Goal: Transaction & Acquisition: Purchase product/service

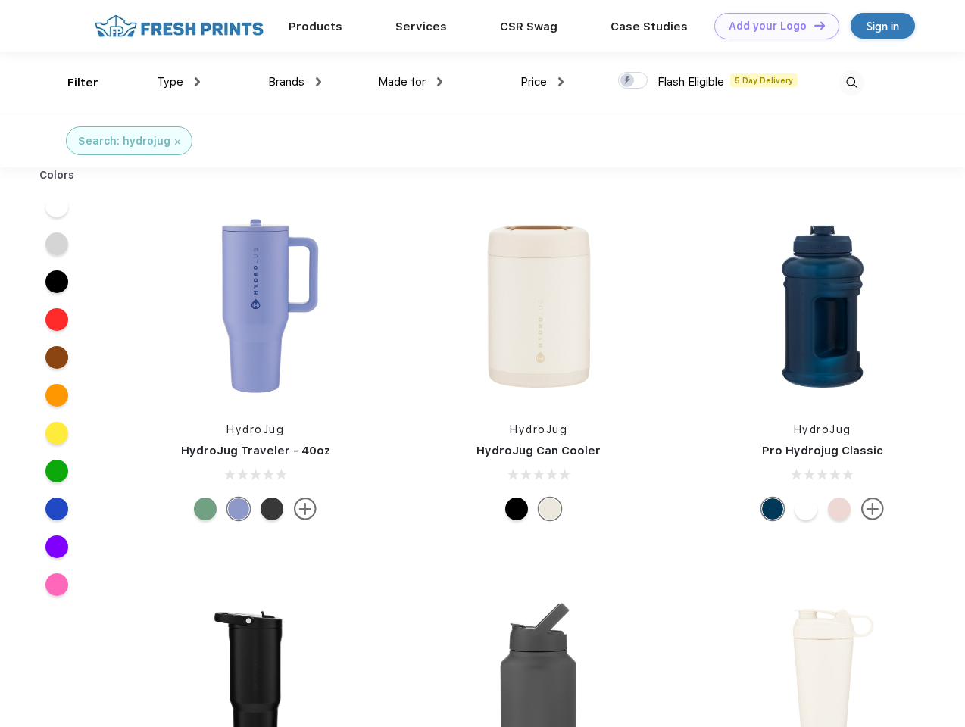
click at [771, 26] on link "Add your Logo Design Tool" at bounding box center [776, 26] width 125 height 27
click at [0, 0] on div "Design Tool" at bounding box center [0, 0] width 0 height 0
click at [813, 25] on link "Add your Logo Design Tool" at bounding box center [776, 26] width 125 height 27
click at [73, 83] on div "Filter" at bounding box center [82, 82] width 31 height 17
click at [179, 82] on span "Type" at bounding box center [170, 82] width 27 height 14
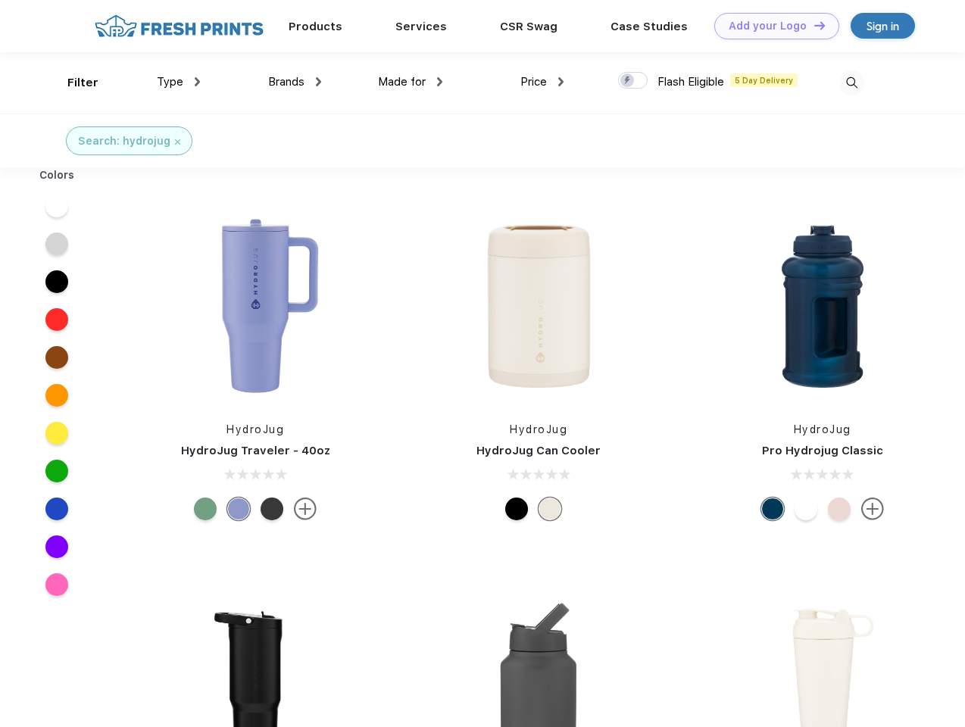
click at [295, 82] on span "Brands" at bounding box center [286, 82] width 36 height 14
click at [411, 82] on span "Made for" at bounding box center [402, 82] width 48 height 14
click at [542, 82] on span "Price" at bounding box center [533, 82] width 27 height 14
click at [633, 81] on div at bounding box center [633, 80] width 30 height 17
click at [628, 81] on input "checkbox" at bounding box center [623, 76] width 10 height 10
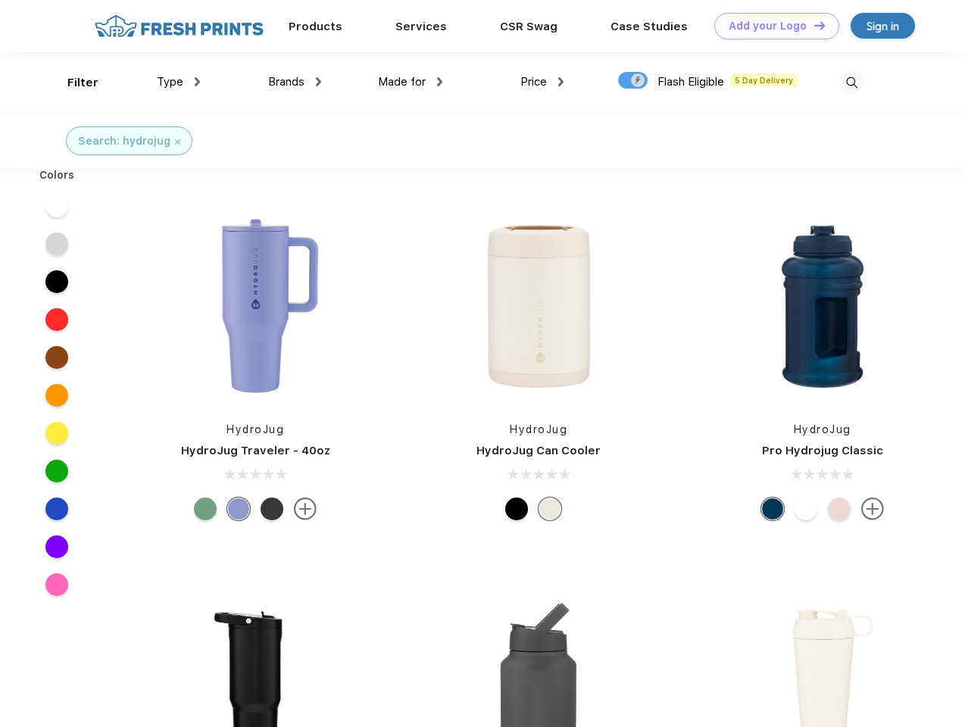
click at [851, 83] on img at bounding box center [851, 82] width 25 height 25
